Goal: Task Accomplishment & Management: Use online tool/utility

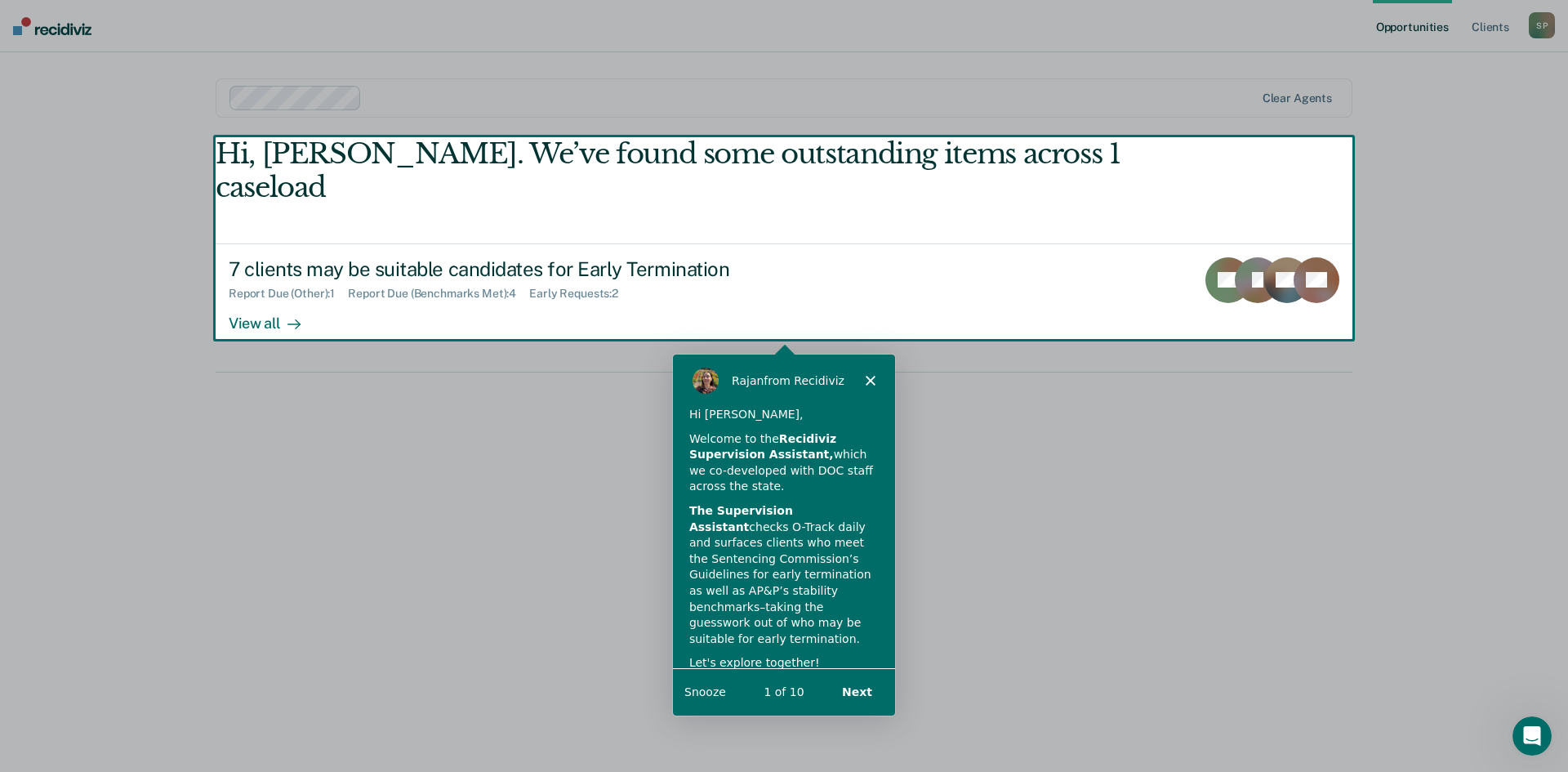
click at [276, 291] on div "Product tour overlay" at bounding box center [784, 386] width 1568 height 772
click at [267, 288] on div "Product tour overlay" at bounding box center [784, 386] width 1568 height 772
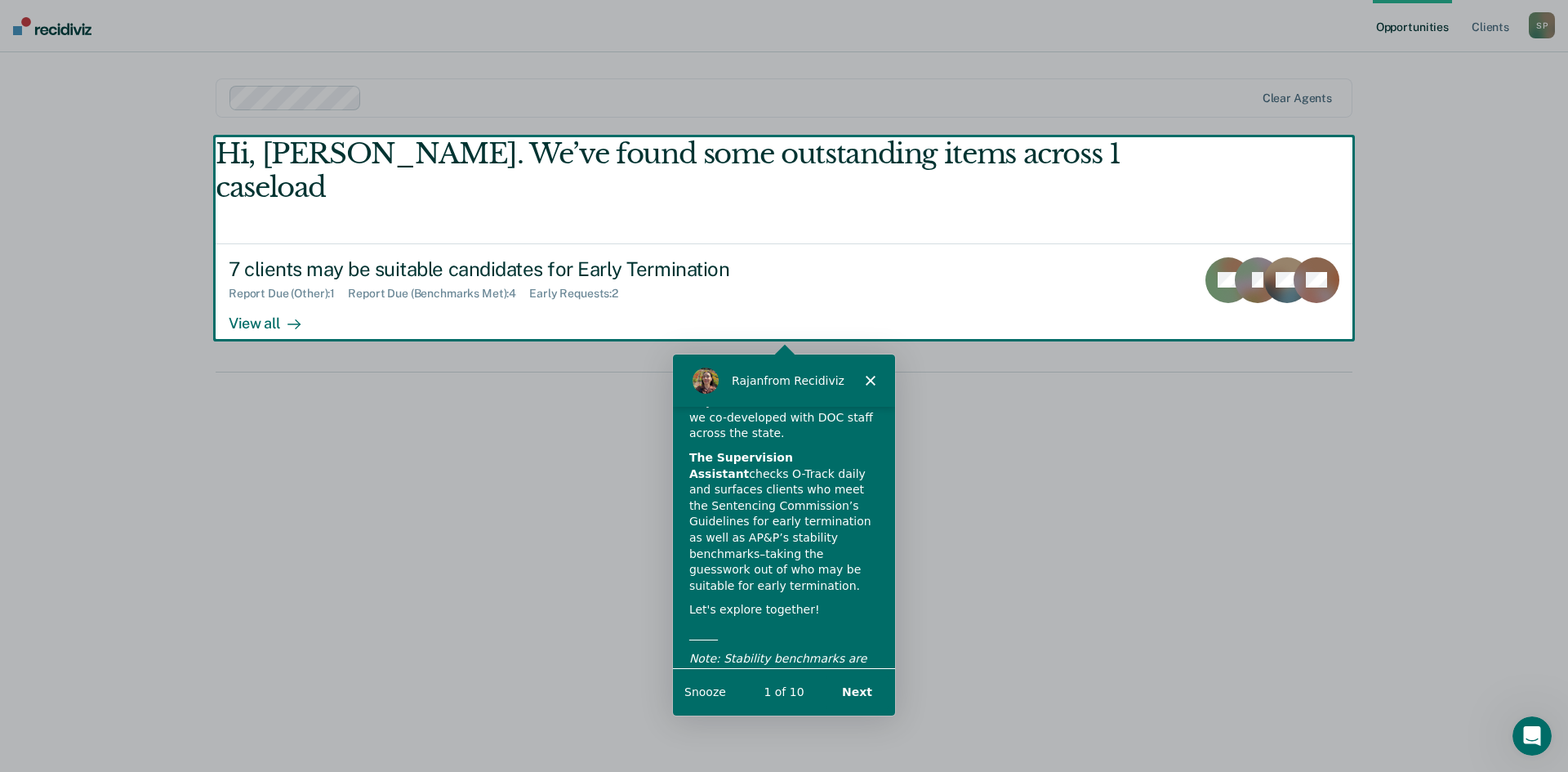
scroll to position [113, 0]
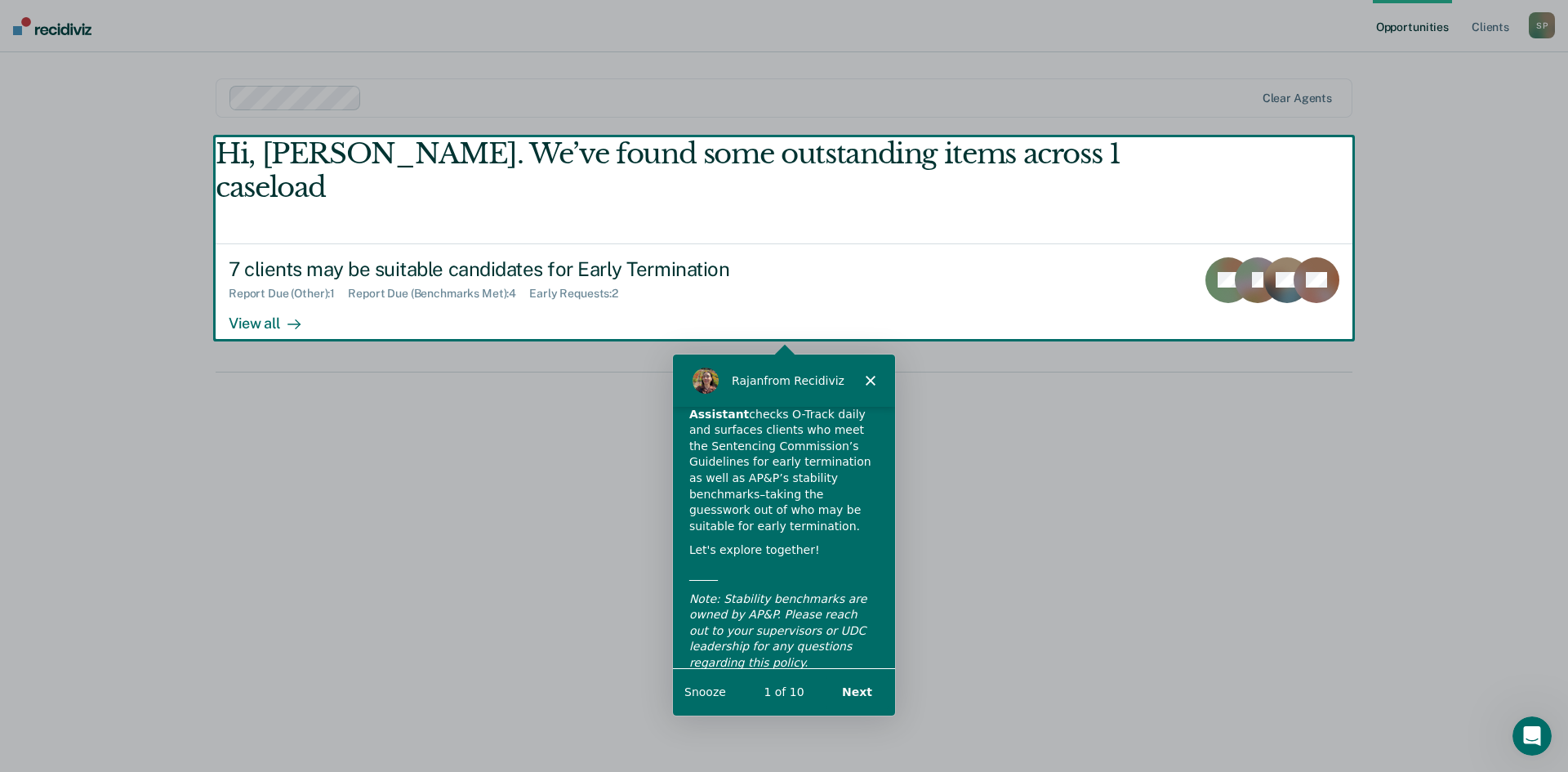
click at [868, 685] on button "Next" at bounding box center [857, 690] width 63 height 34
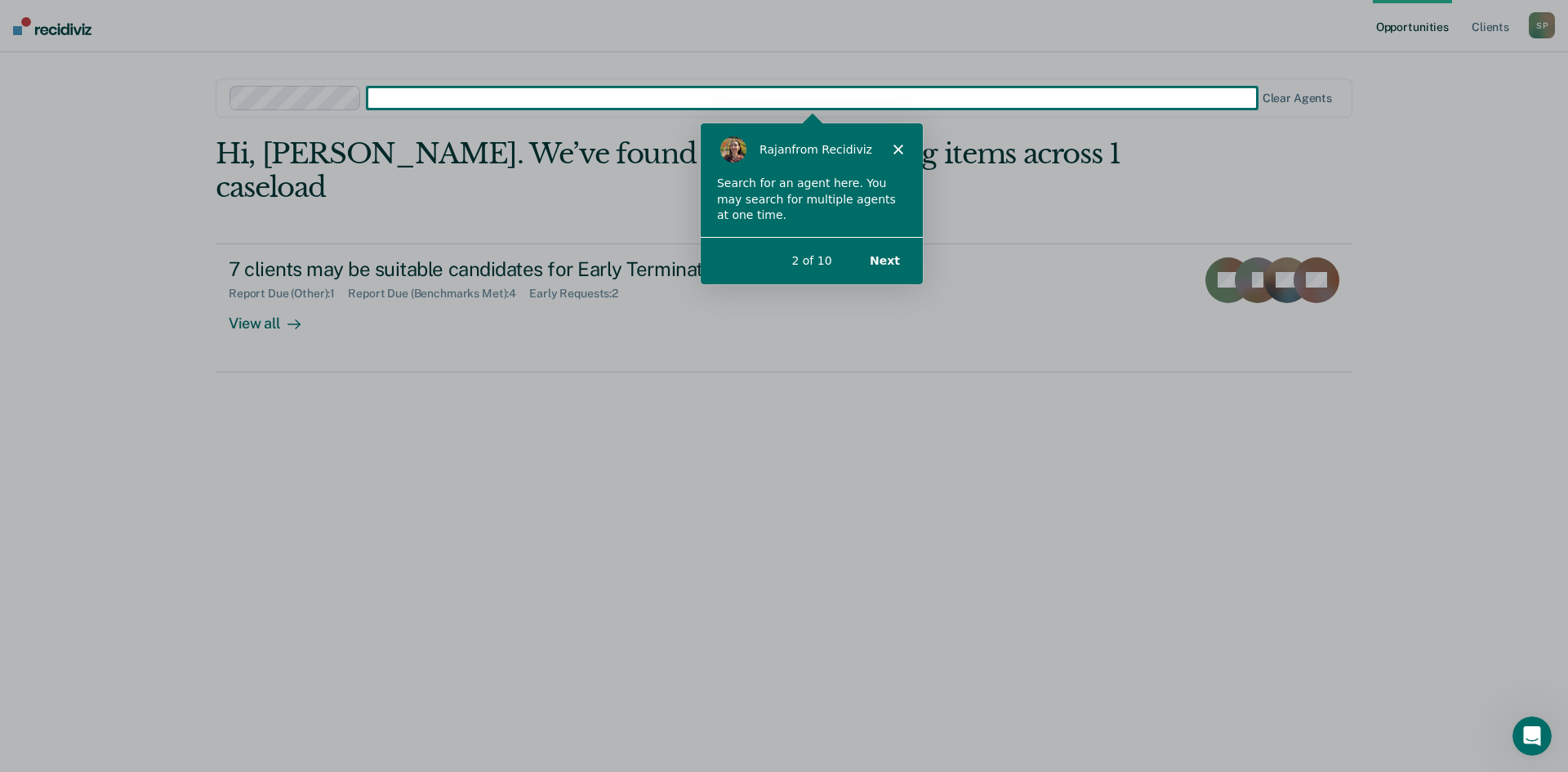
scroll to position [0, 0]
click at [882, 262] on button "Next" at bounding box center [885, 259] width 63 height 34
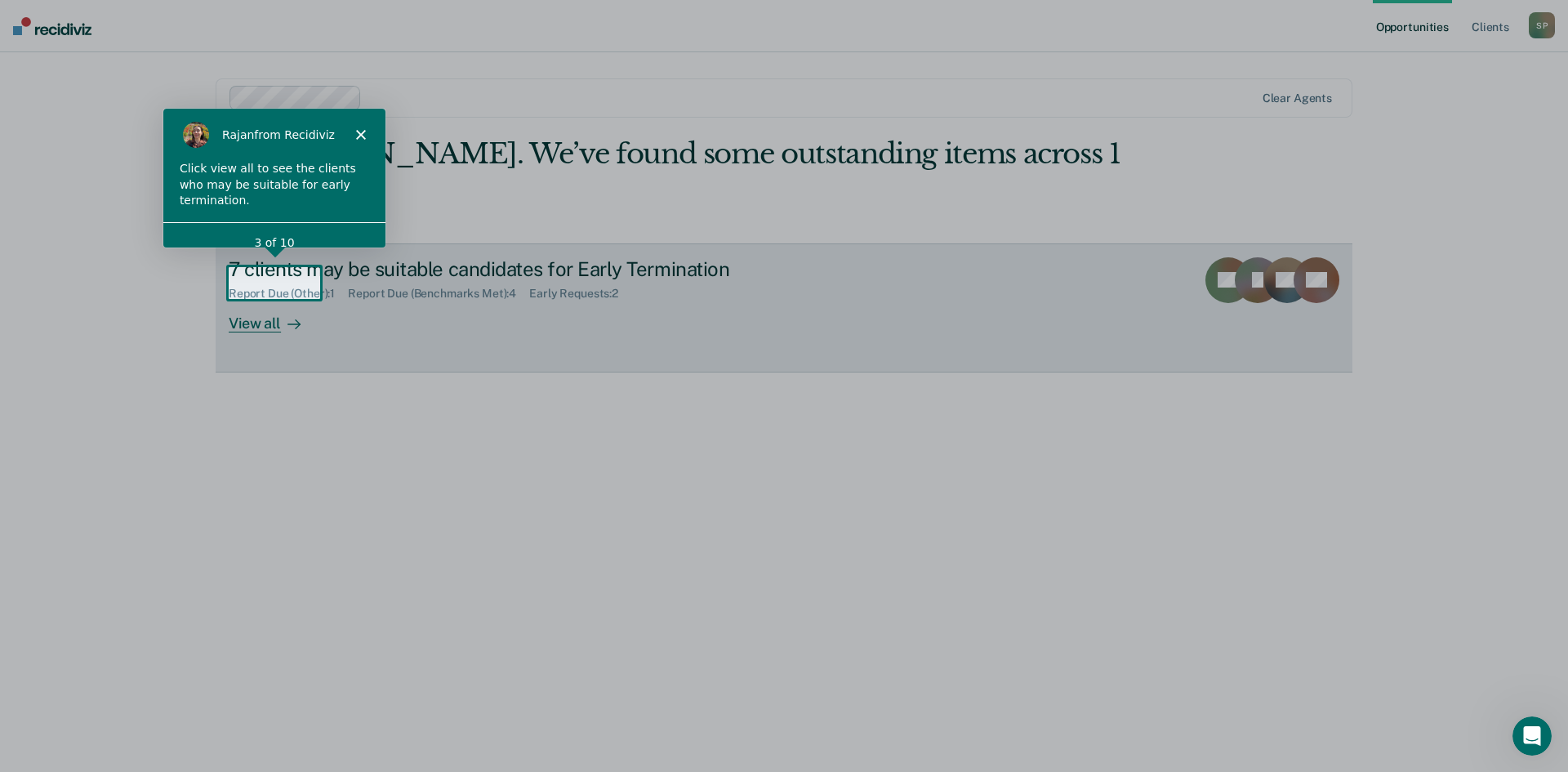
click at [281, 314] on div at bounding box center [290, 323] width 19 height 19
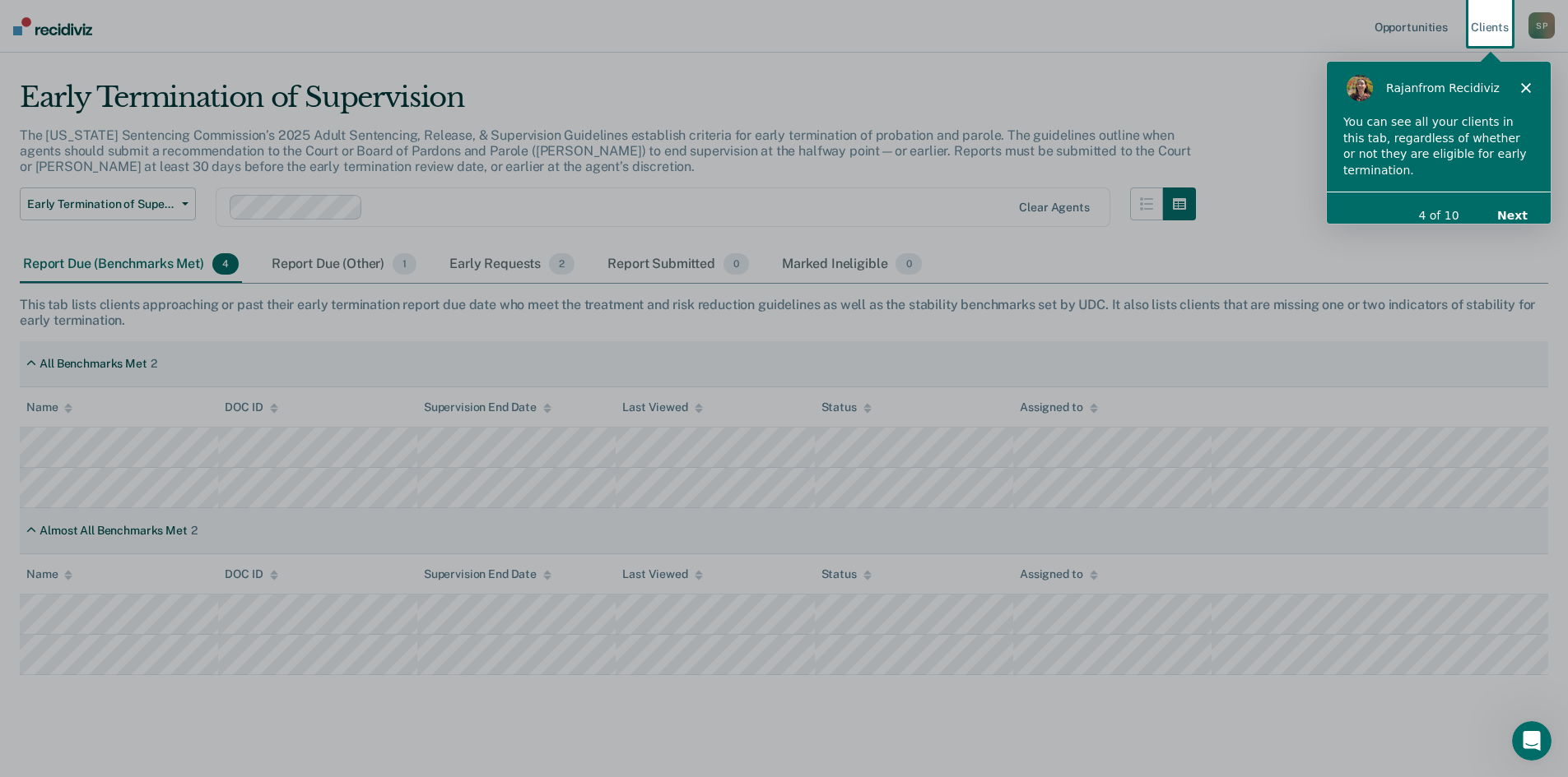
scroll to position [49, 0]
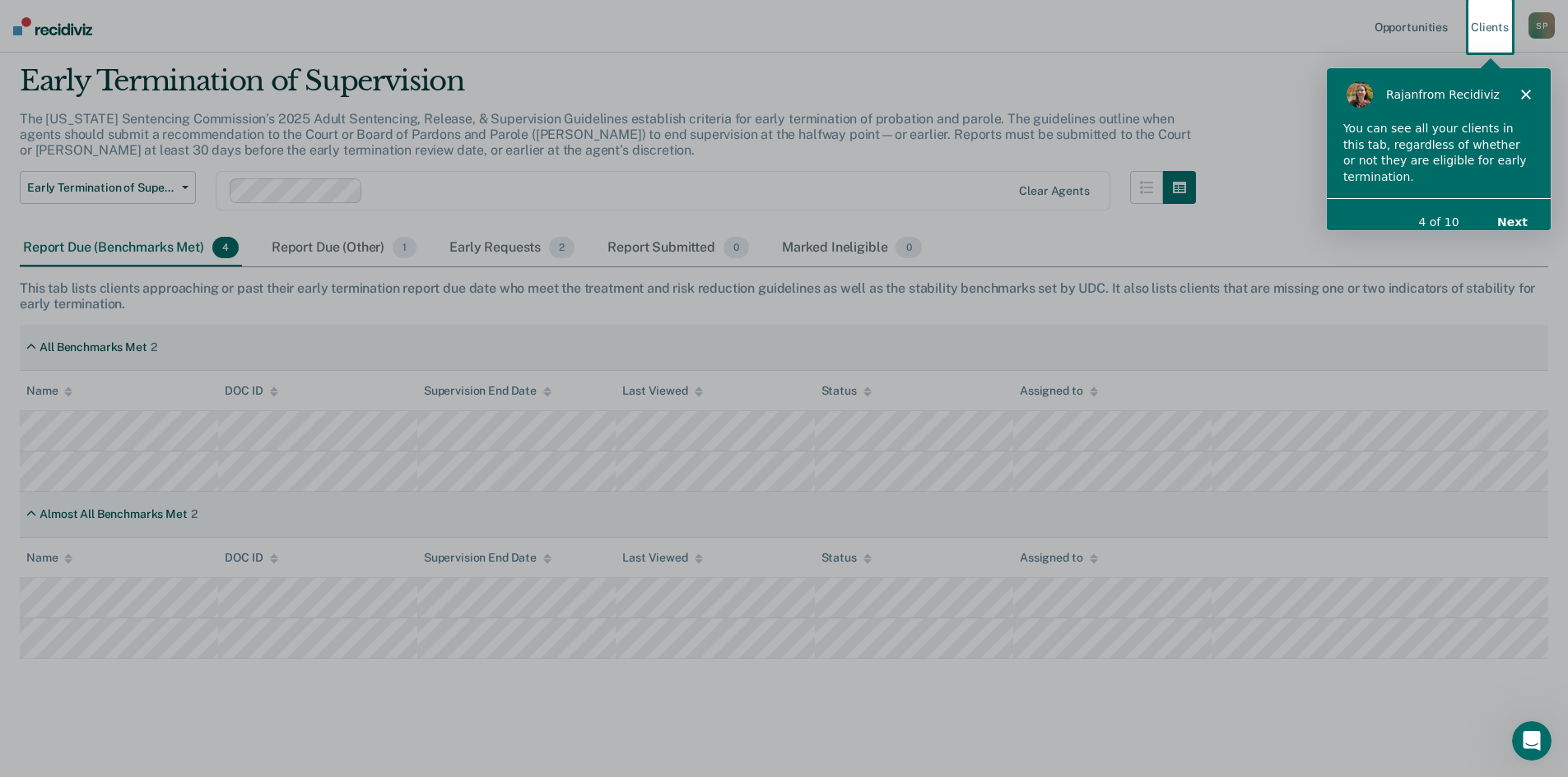
click at [1524, 92] on polygon "Close" at bounding box center [1525, 93] width 10 height 10
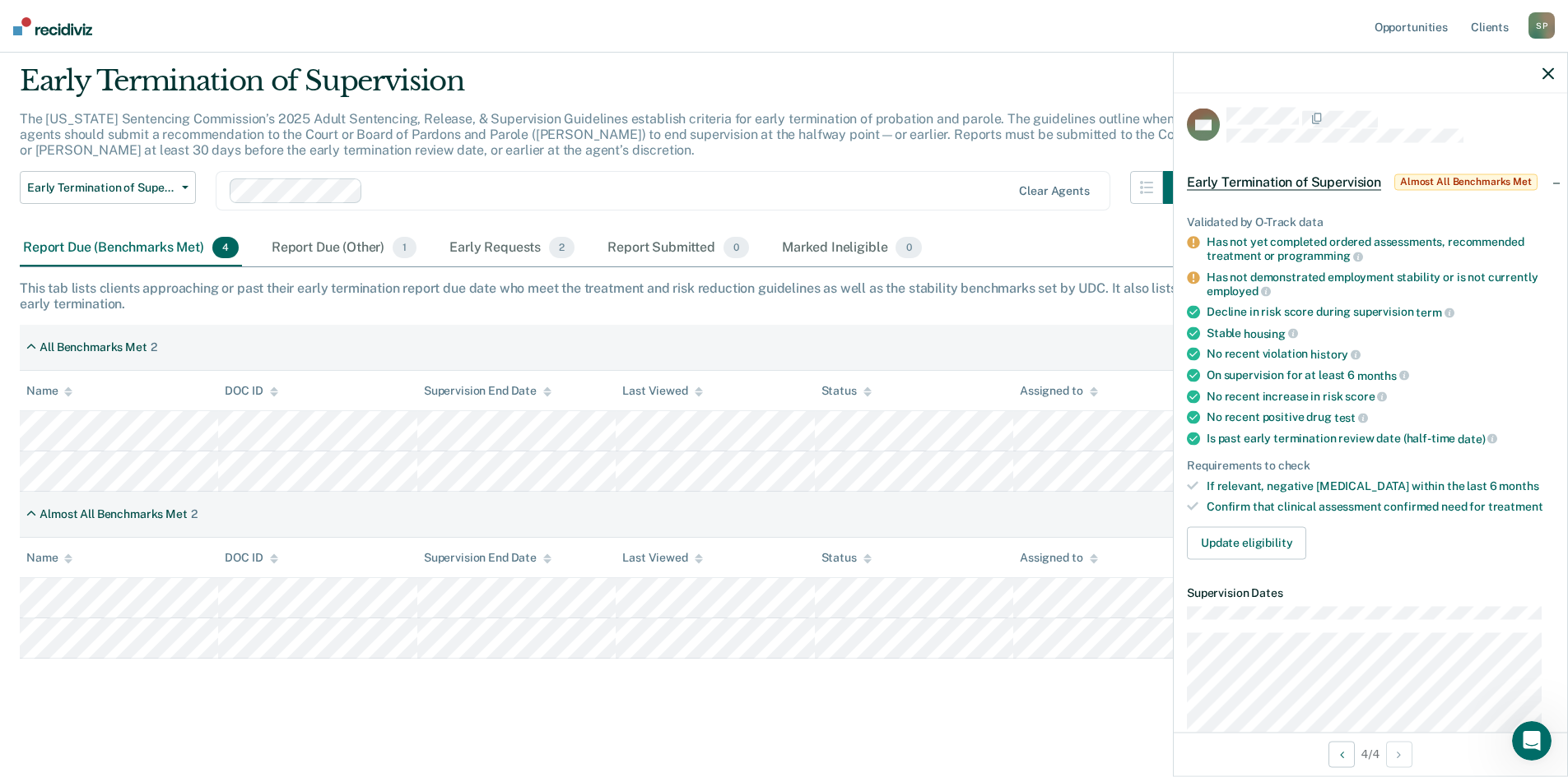
scroll to position [0, 0]
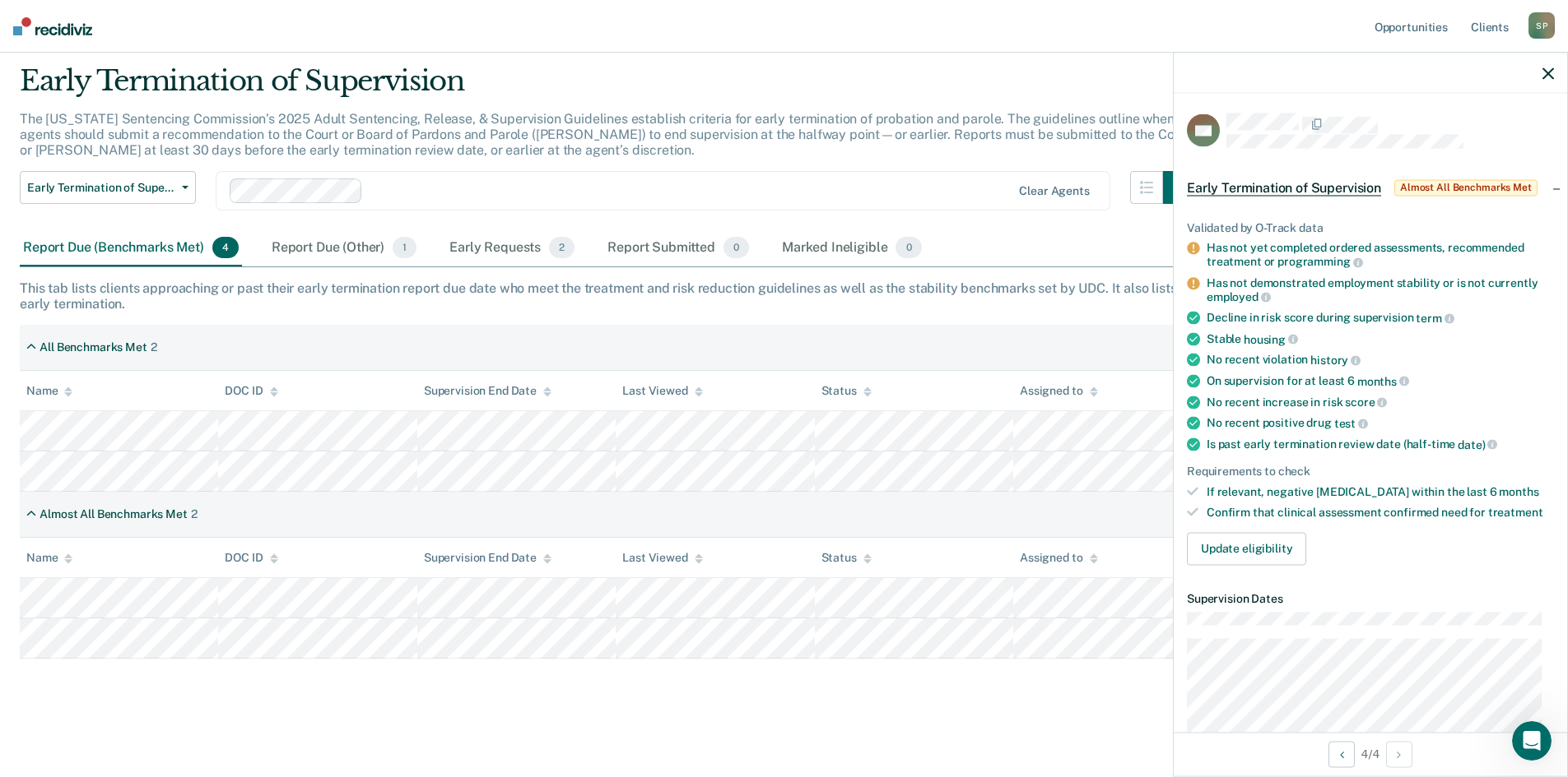
click at [1542, 71] on icon "button" at bounding box center [1548, 73] width 12 height 12
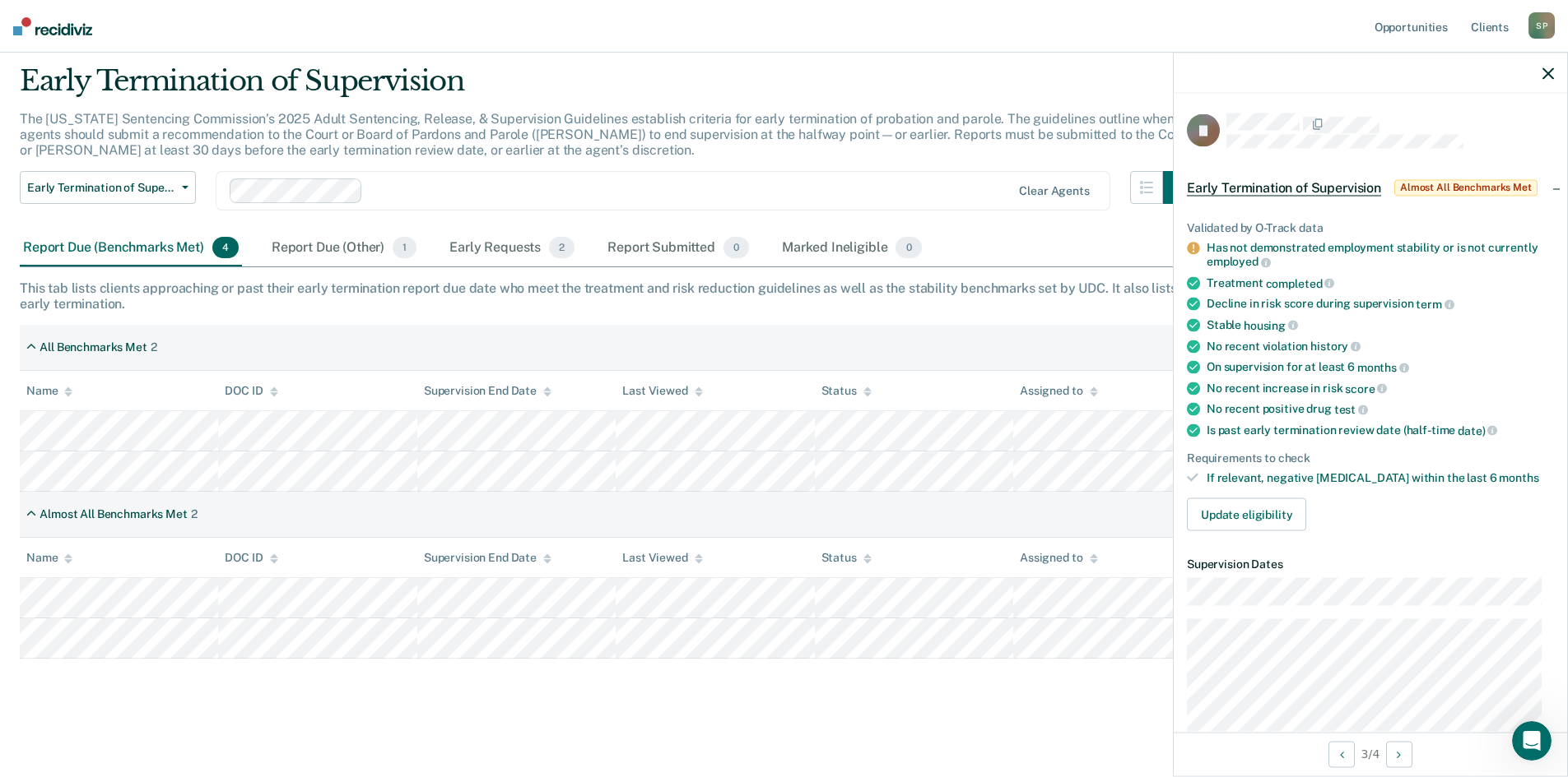
click at [1546, 72] on icon "button" at bounding box center [1548, 73] width 12 height 12
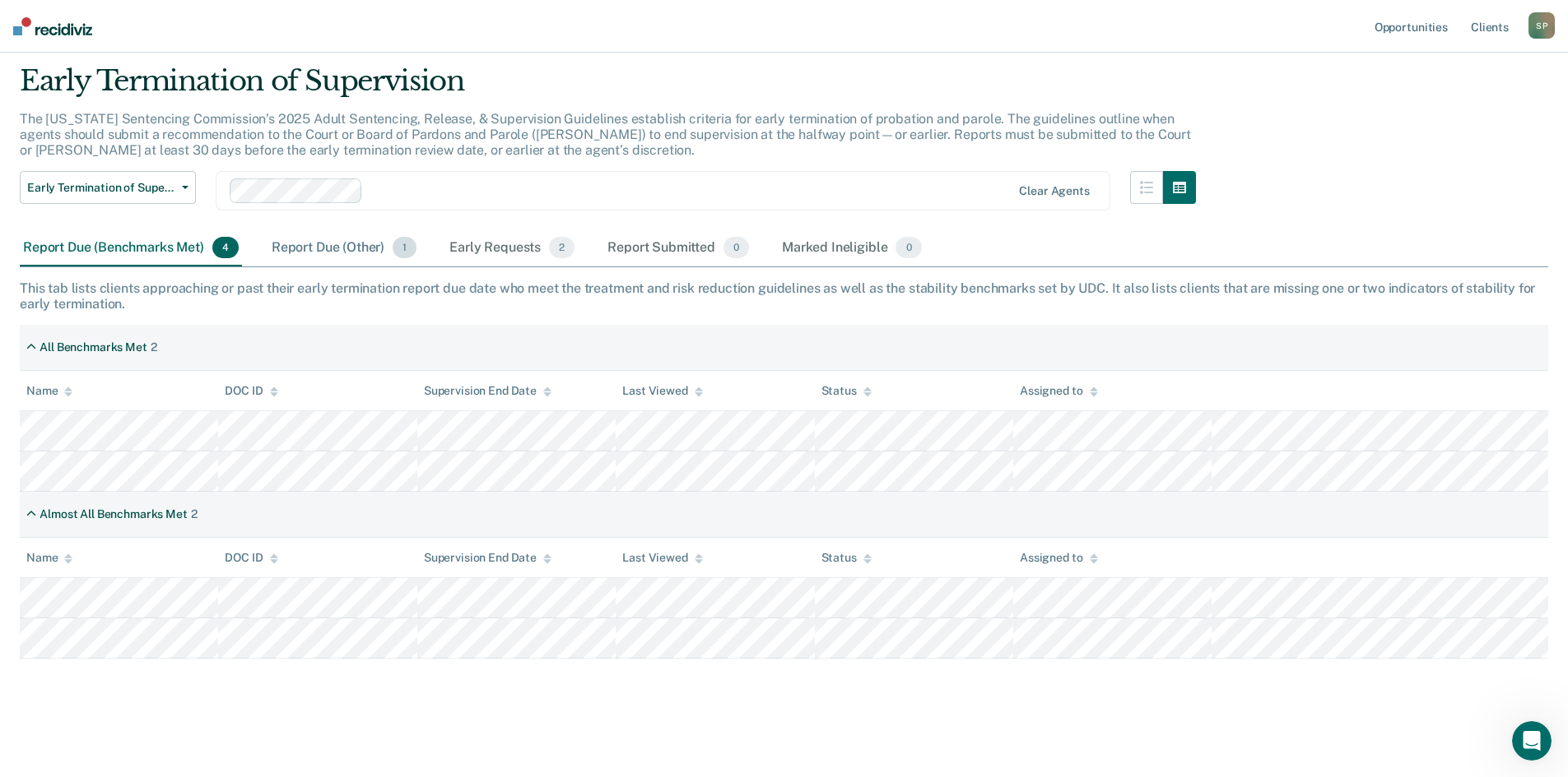
click at [353, 242] on div "Report Due (Other) 1" at bounding box center [344, 248] width 152 height 36
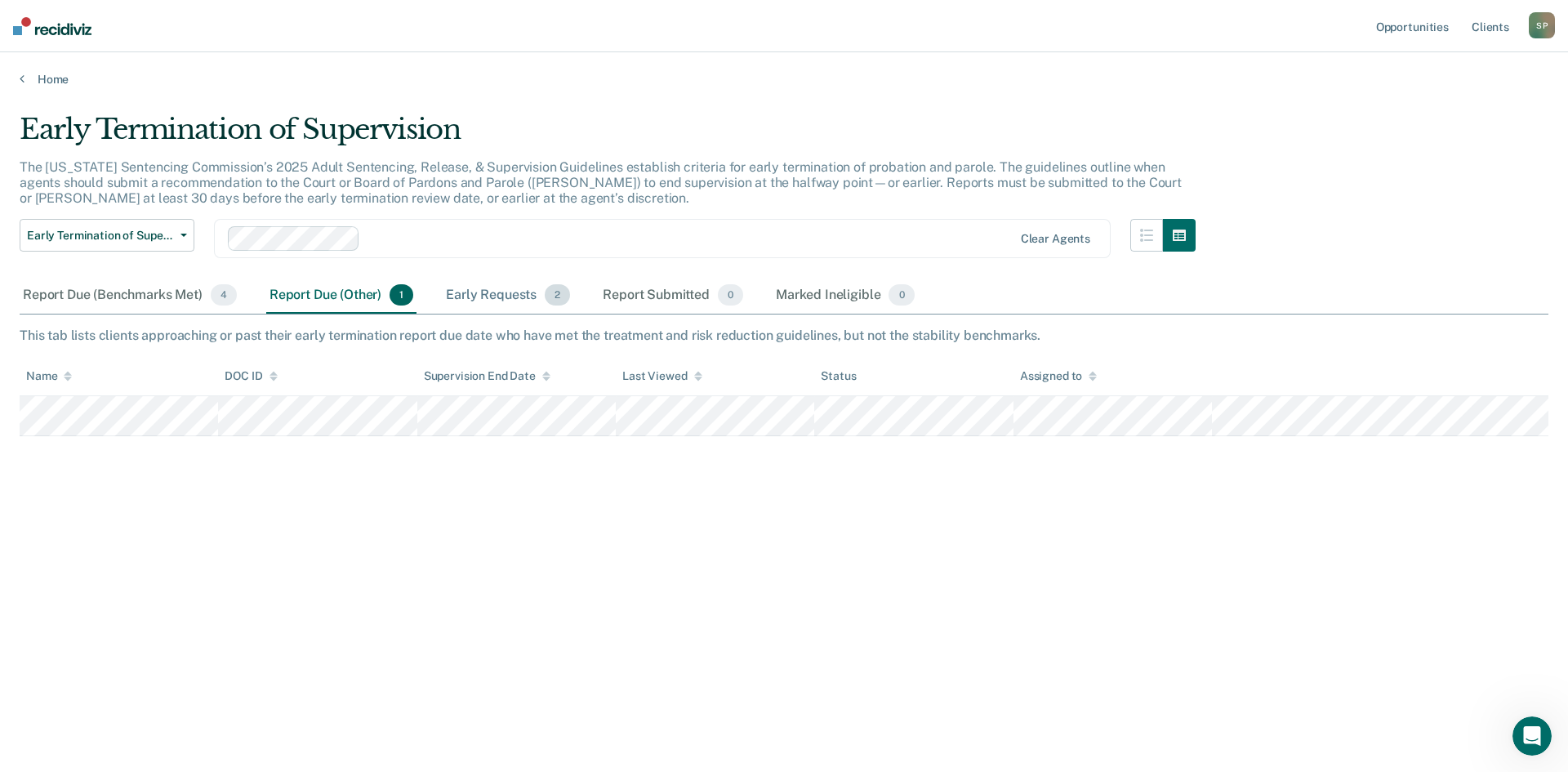
click at [465, 287] on div "Early Requests 2" at bounding box center [508, 295] width 130 height 35
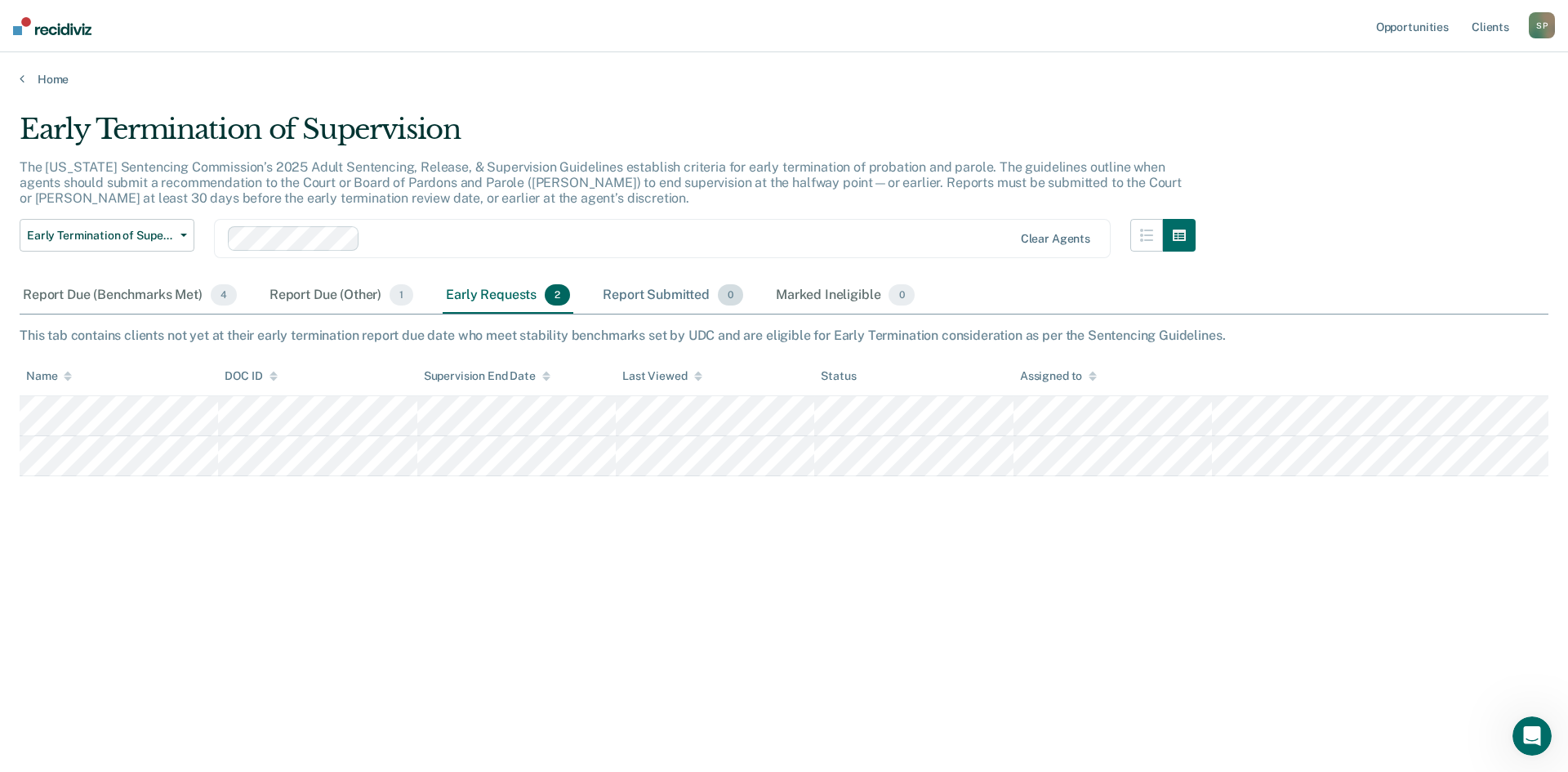
click at [661, 299] on div "Report Submitted 0" at bounding box center [673, 295] width 147 height 35
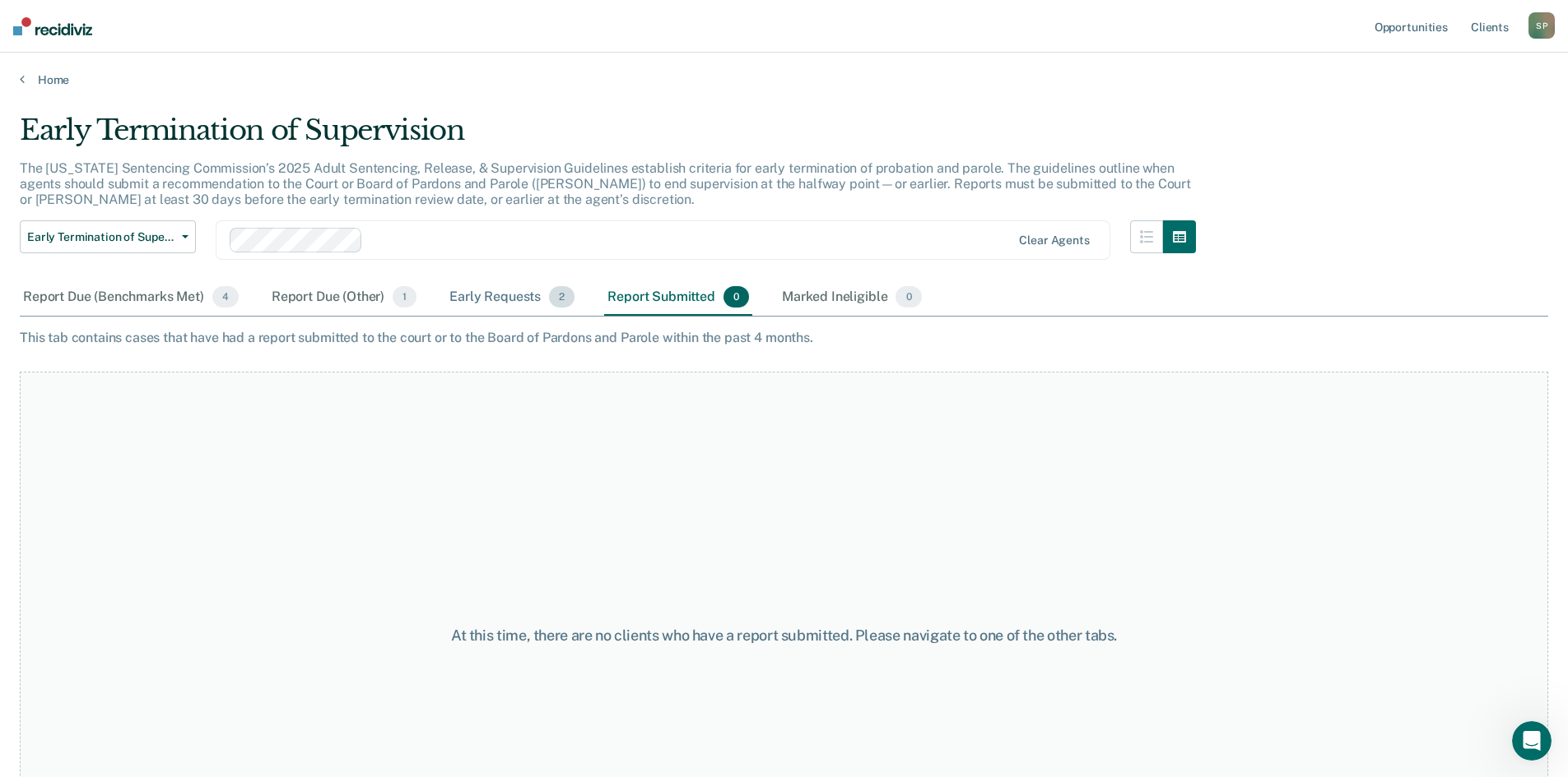
click at [493, 291] on div "Early Requests 2" at bounding box center [512, 297] width 131 height 36
